Goal: Task Accomplishment & Management: Manage account settings

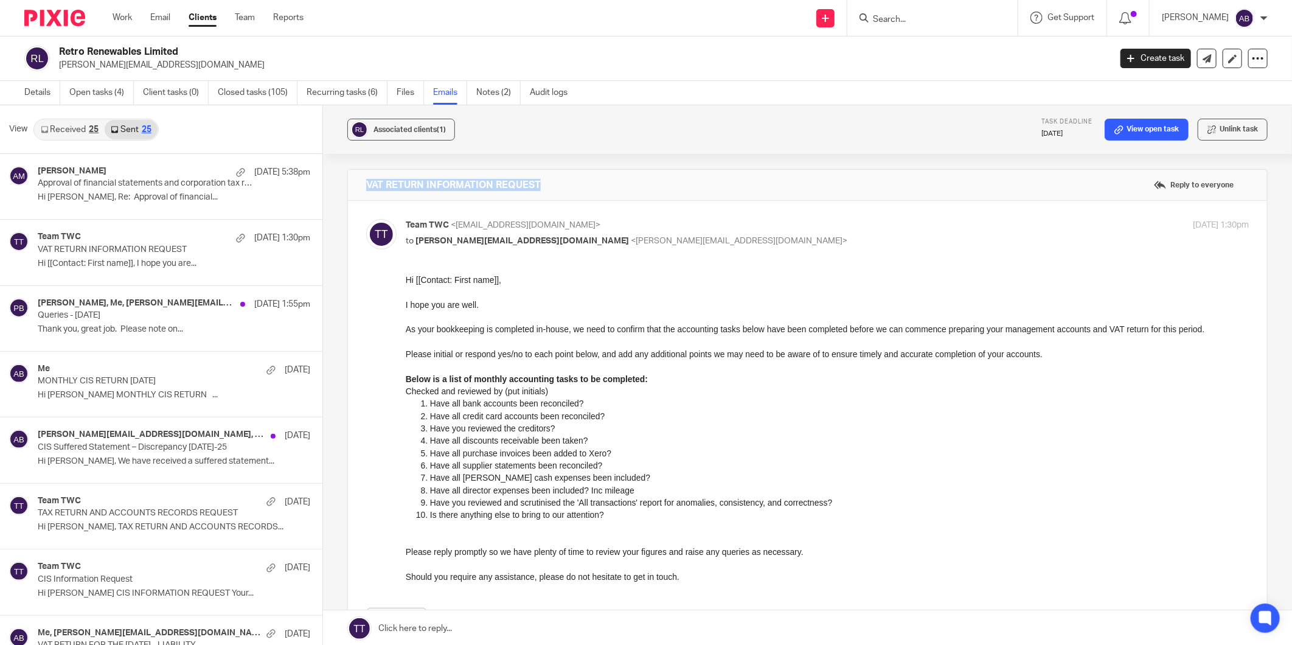
scroll to position [2, 0]
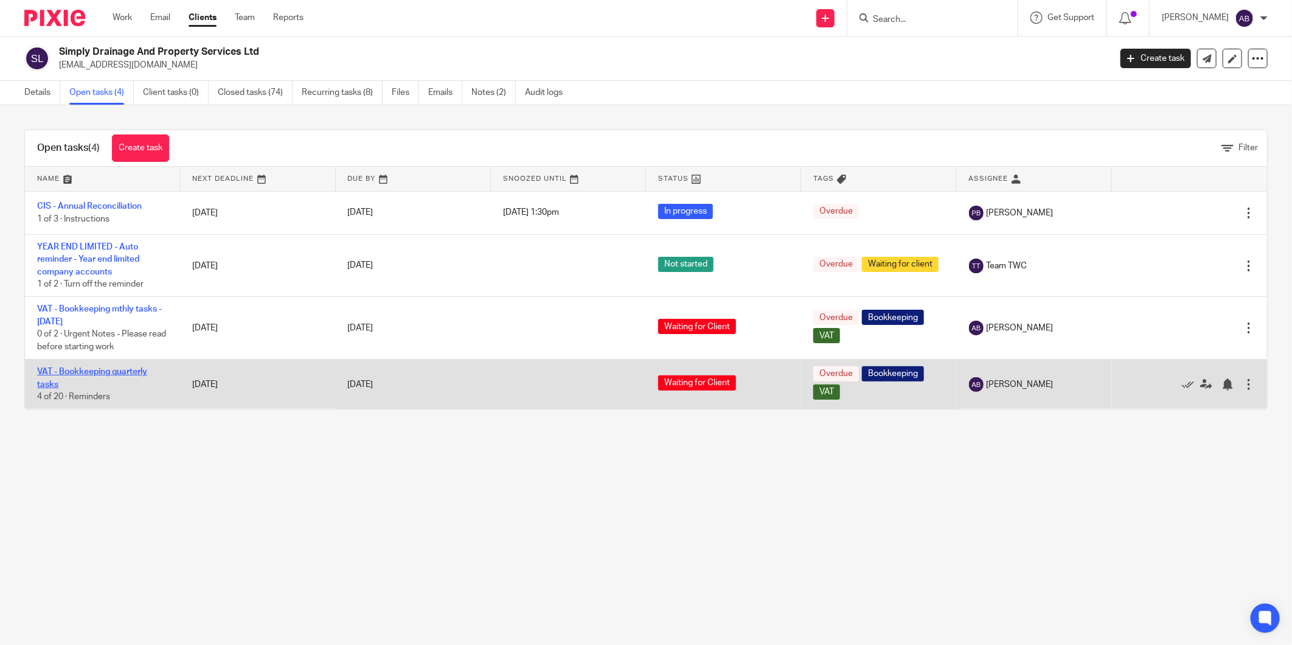
click at [117, 373] on link "VAT - Bookkeeping quarterly tasks" at bounding box center [92, 377] width 110 height 21
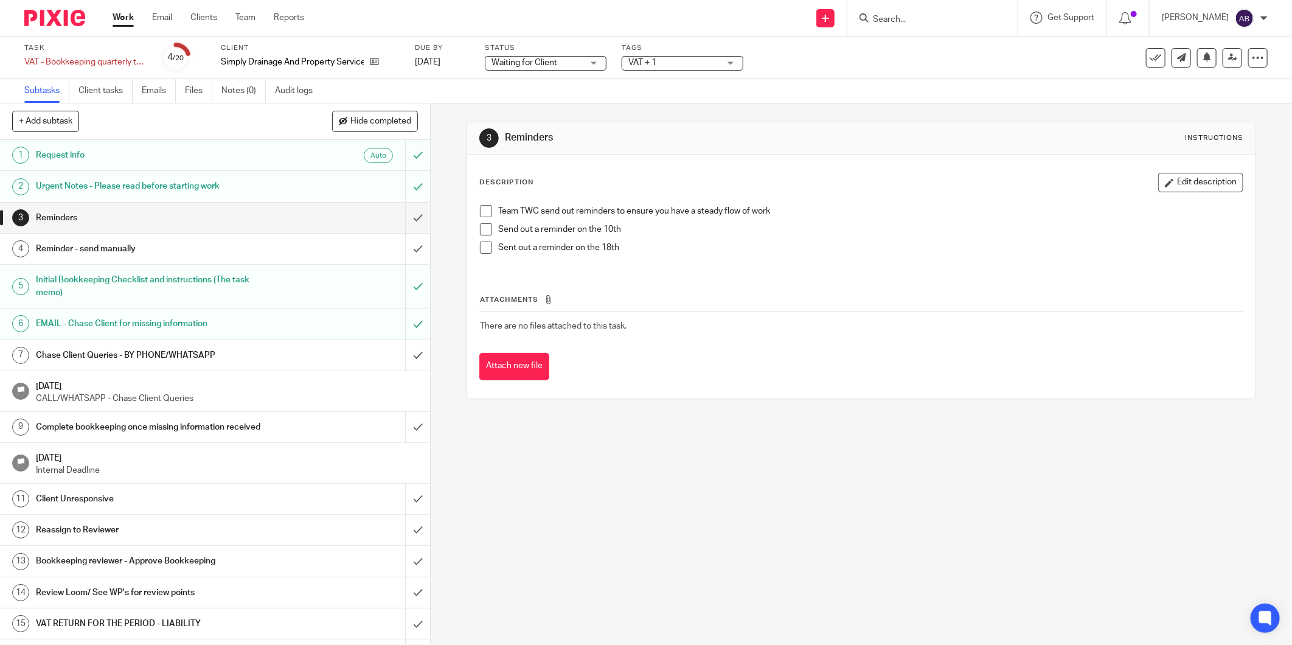
scroll to position [68, 0]
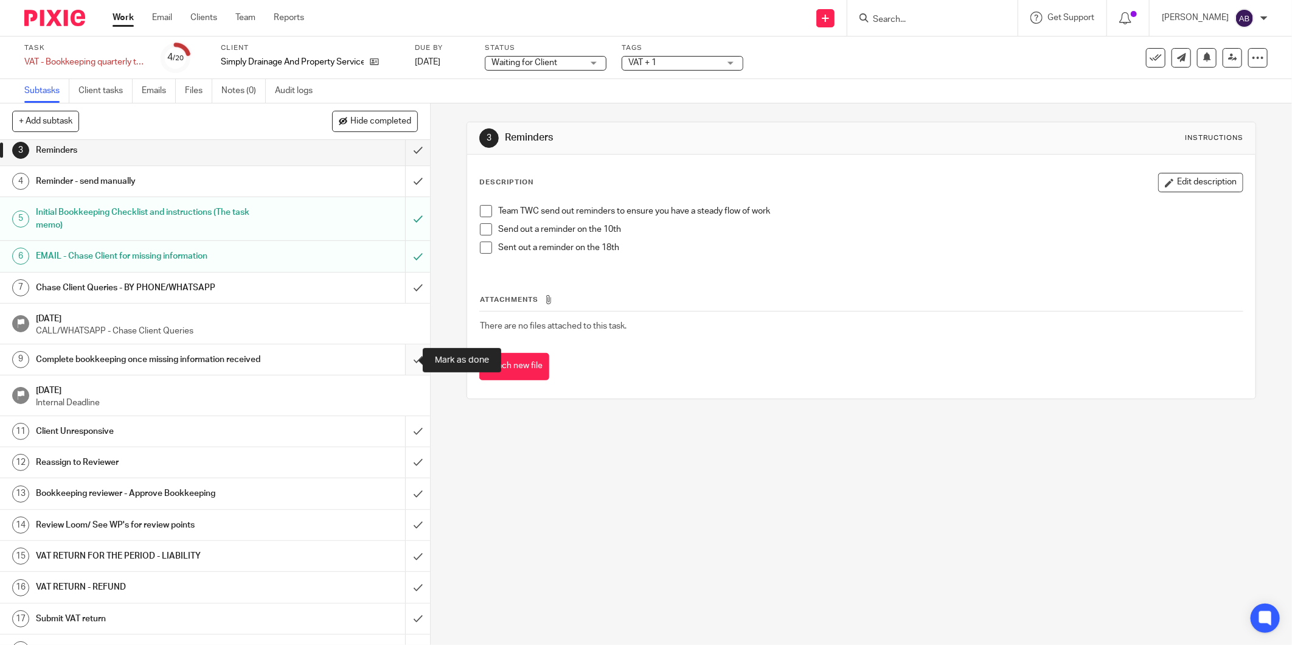
click at [399, 363] on input "submit" at bounding box center [215, 359] width 430 height 30
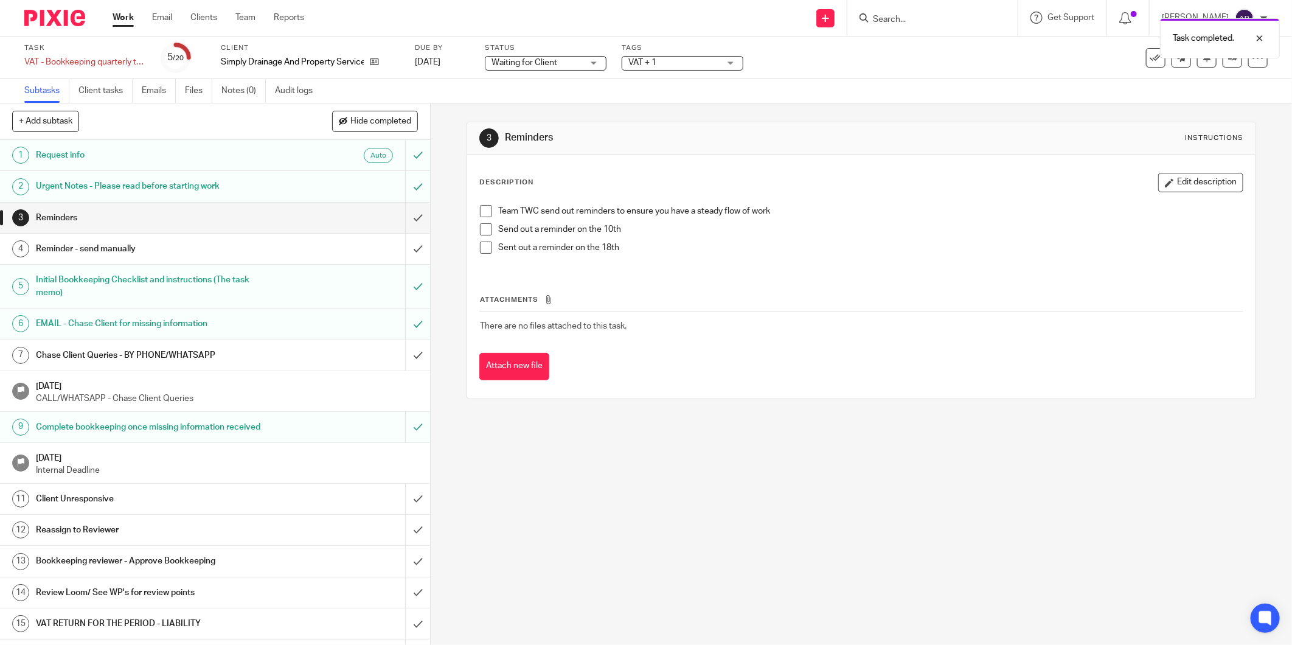
click at [198, 526] on h1 "Reassign to Reviewer" at bounding box center [155, 530] width 238 height 18
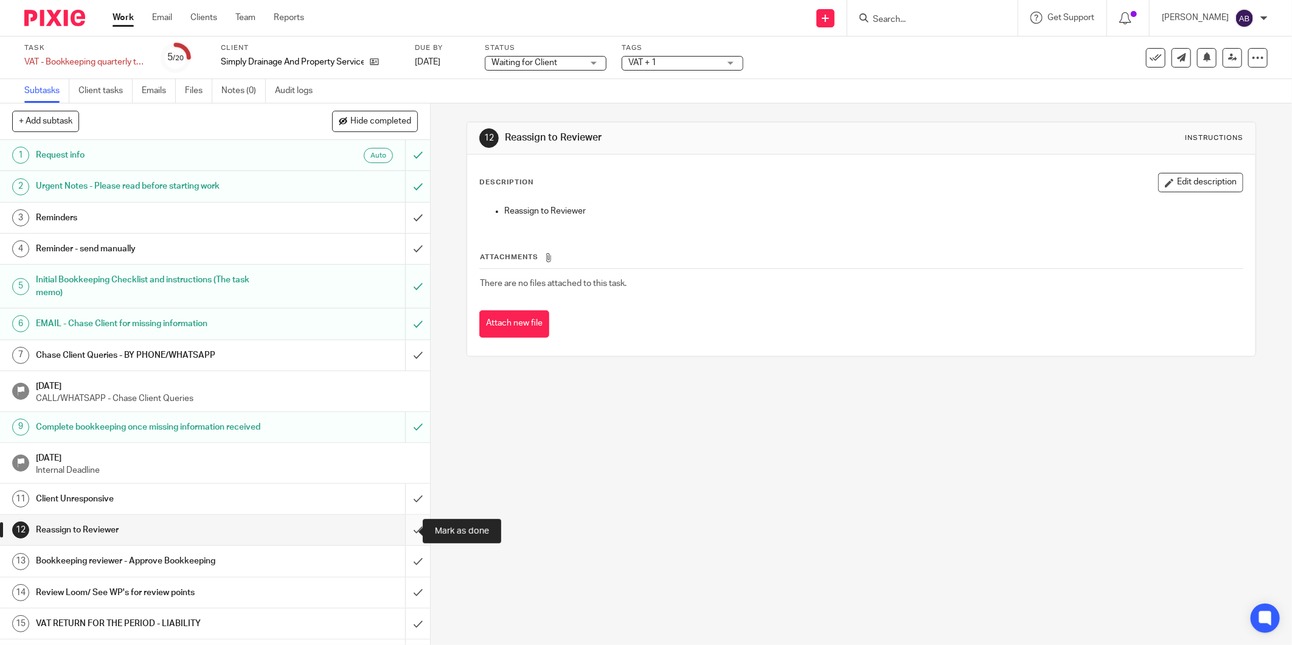
click at [406, 527] on input "submit" at bounding box center [215, 530] width 430 height 30
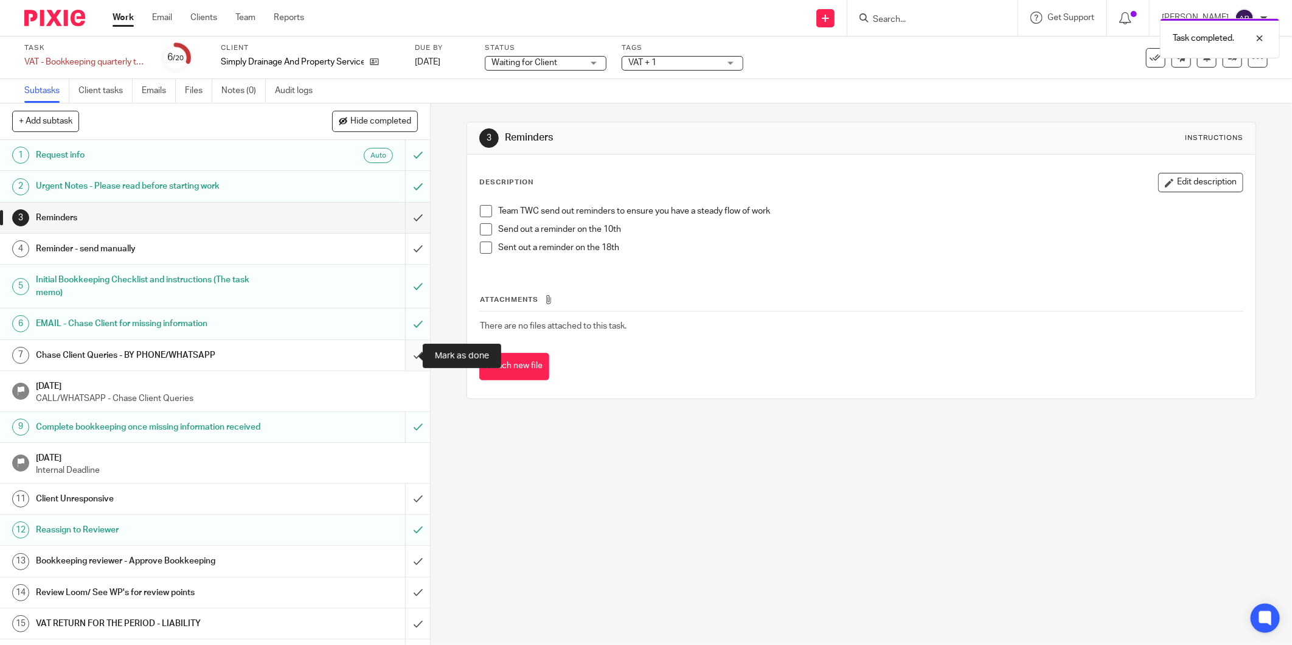
click at [400, 356] on input "submit" at bounding box center [215, 355] width 430 height 30
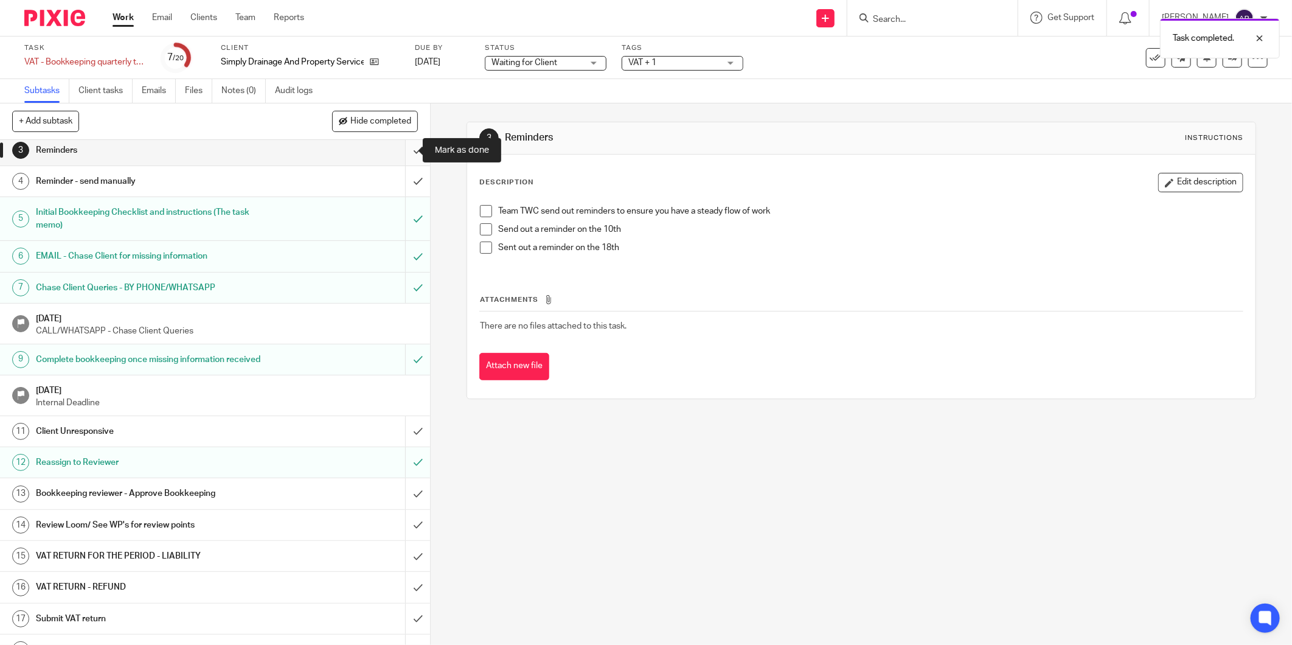
click at [405, 148] on input "submit" at bounding box center [215, 150] width 430 height 30
click at [406, 177] on input "submit" at bounding box center [215, 181] width 430 height 30
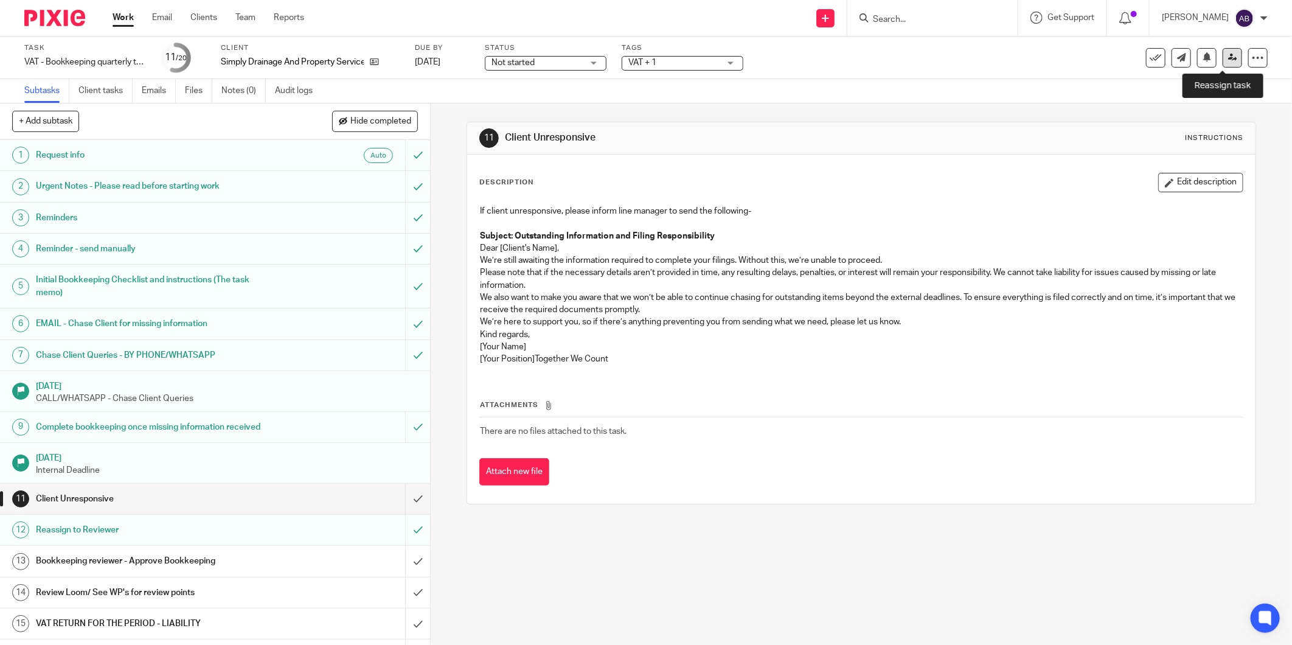
click at [1228, 53] on icon at bounding box center [1232, 57] width 9 height 9
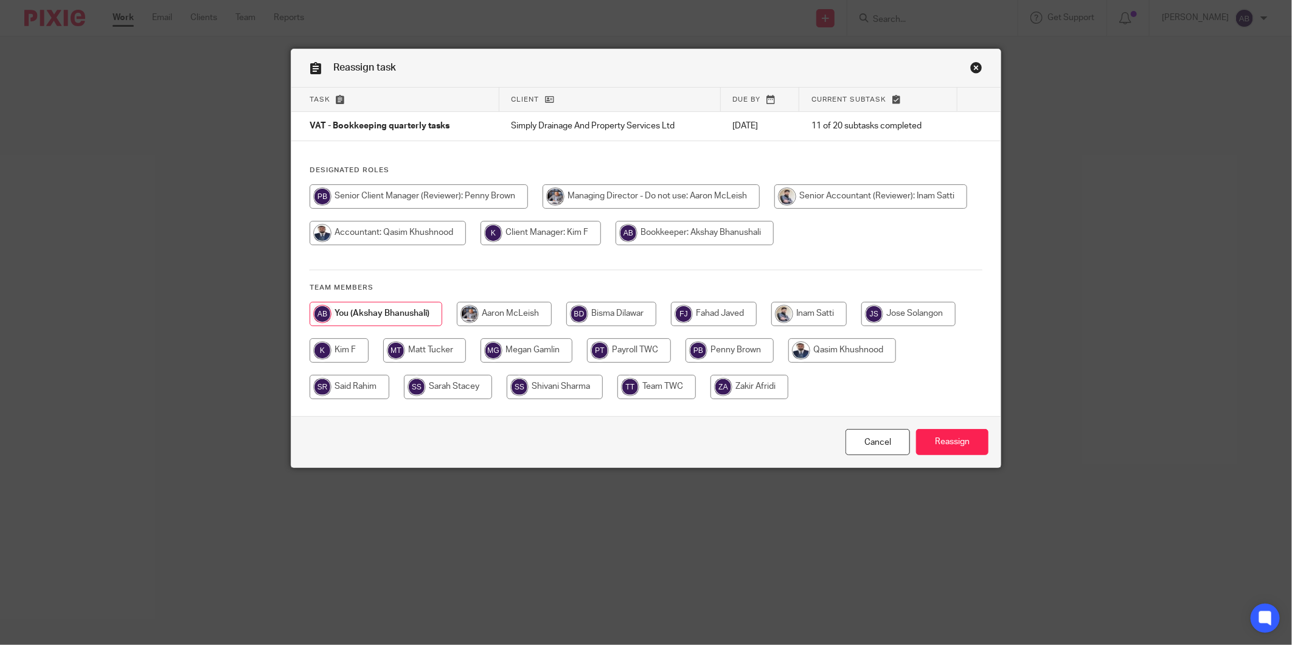
click at [335, 351] on input "radio" at bounding box center [339, 350] width 59 height 24
radio input "true"
click at [939, 444] on input "Reassign" at bounding box center [952, 442] width 72 height 26
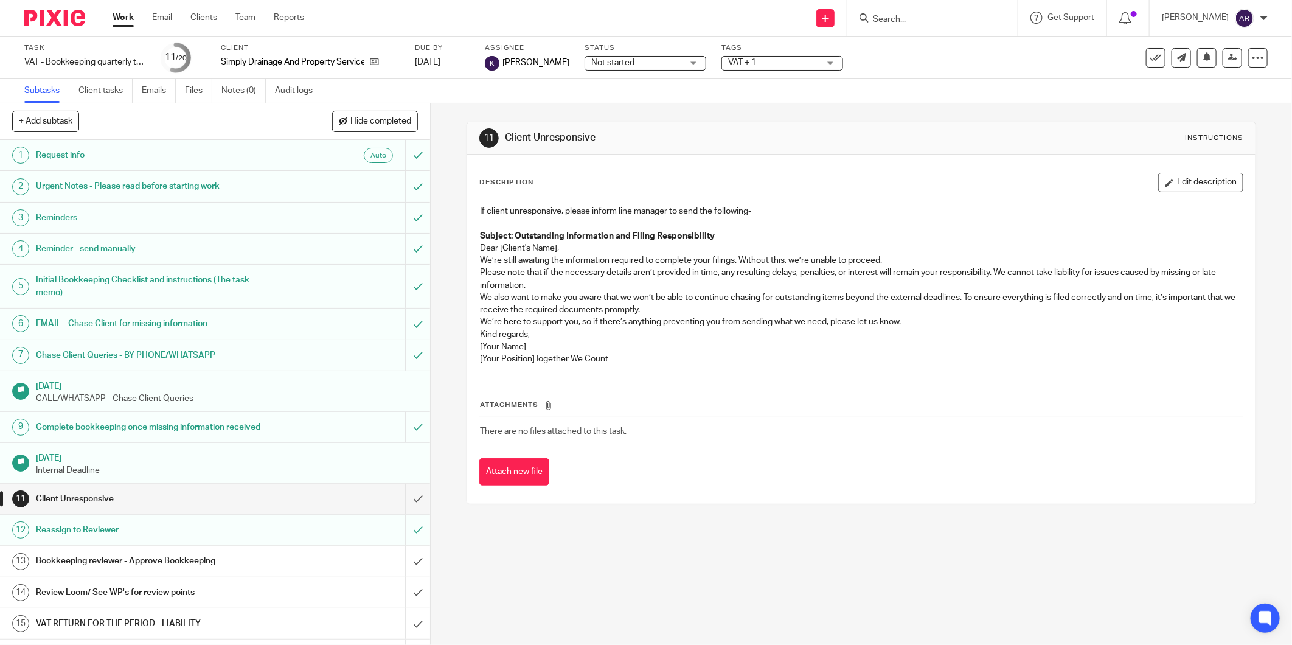
click at [872, 18] on input "Search" at bounding box center [927, 20] width 110 height 11
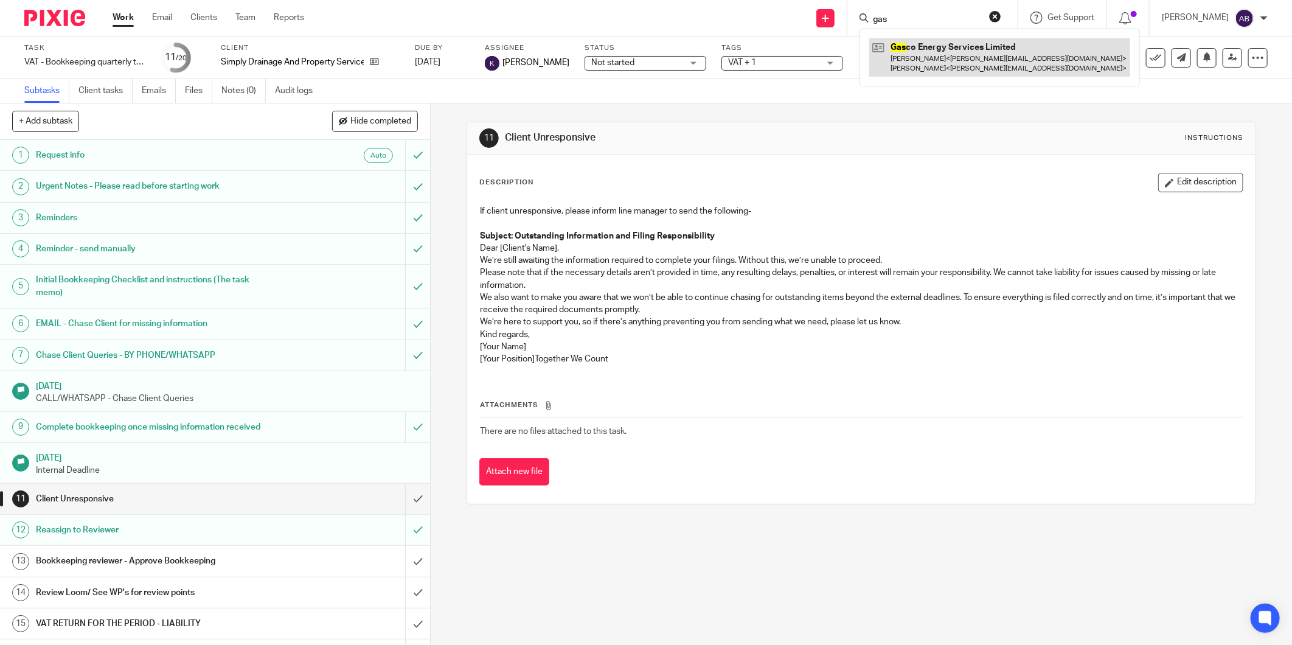
type input "gas"
click at [895, 59] on link at bounding box center [999, 57] width 261 height 38
